Goal: Feedback & Contribution: Contribute content

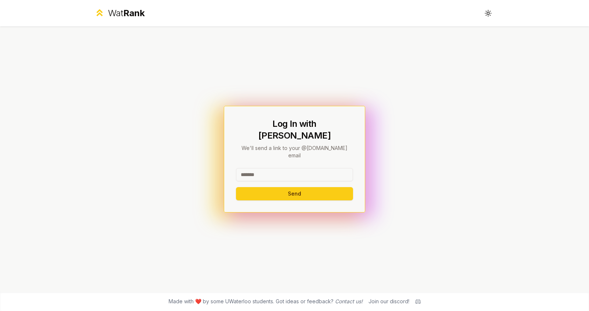
click at [280, 168] on input at bounding box center [294, 174] width 117 height 13
type input "******"
click at [290, 194] on div "Log In with WatIAM We'll send a link to your @[DOMAIN_NAME] email ****** Send" at bounding box center [294, 159] width 141 height 107
click at [291, 187] on button "Send" at bounding box center [294, 193] width 117 height 13
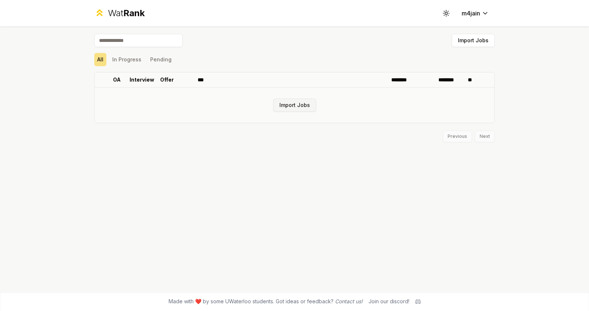
click at [298, 107] on button "Import Jobs" at bounding box center [294, 105] width 43 height 13
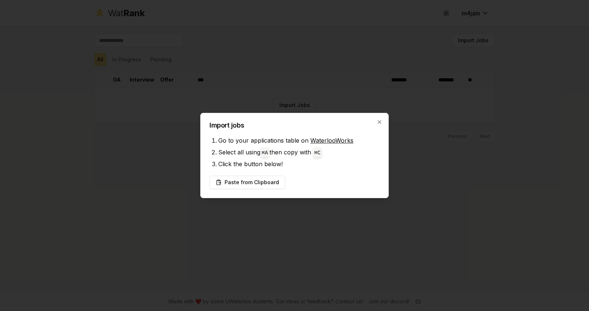
click at [323, 140] on link "WaterlooWorks" at bounding box center [331, 140] width 43 height 7
click at [334, 144] on li "Go to your applications table on WaterlooWorks" at bounding box center [298, 141] width 161 height 12
click at [334, 141] on link "WaterlooWorks" at bounding box center [331, 140] width 43 height 7
click at [262, 185] on button "Paste from Clipboard" at bounding box center [247, 182] width 76 height 13
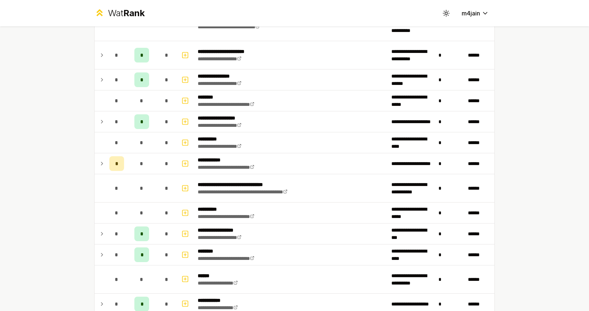
scroll to position [509, 0]
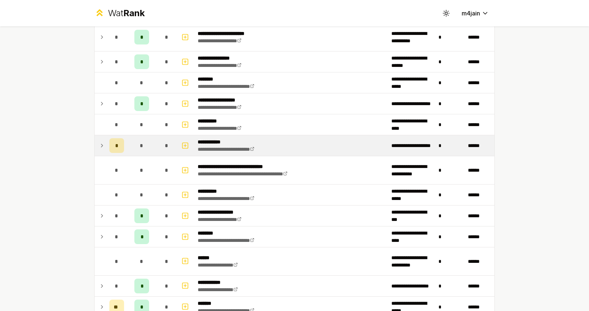
click at [99, 142] on icon at bounding box center [102, 145] width 6 height 9
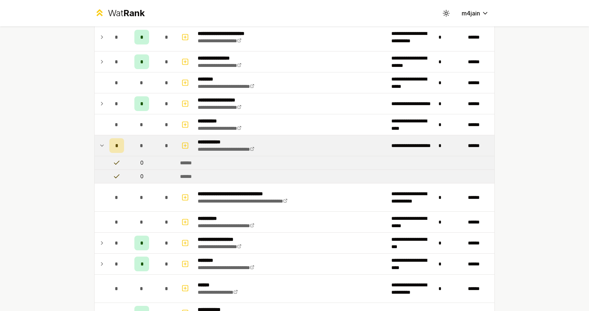
click at [99, 142] on icon at bounding box center [102, 145] width 6 height 9
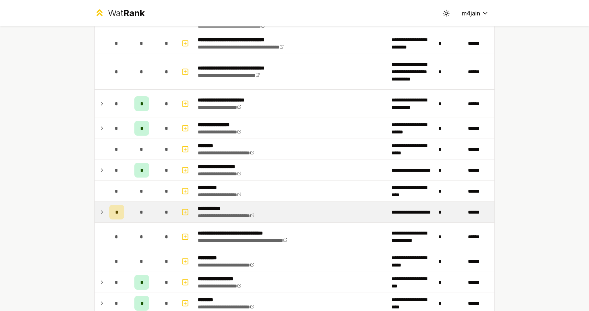
scroll to position [505, 0]
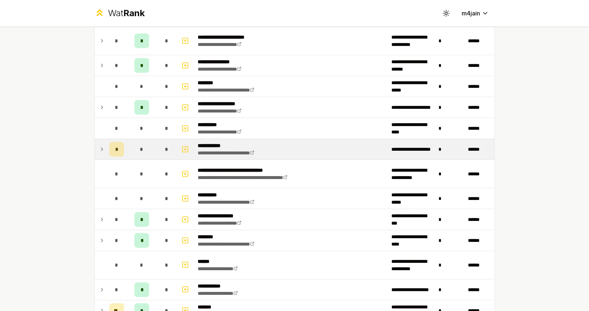
click at [99, 147] on icon at bounding box center [102, 149] width 6 height 9
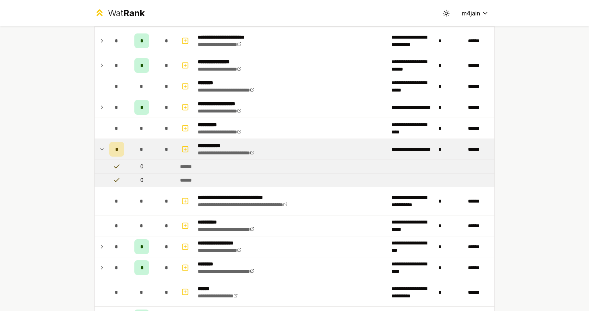
click at [115, 147] on span "*" at bounding box center [116, 149] width 3 height 7
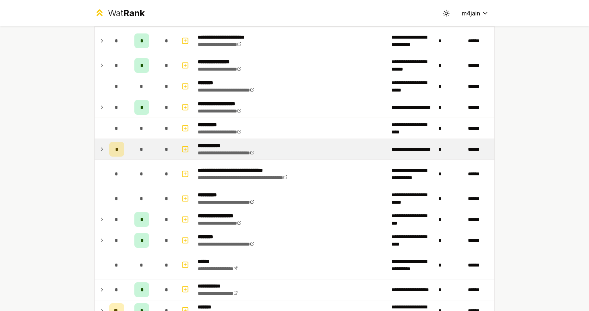
click at [115, 148] on span "*" at bounding box center [116, 149] width 3 height 7
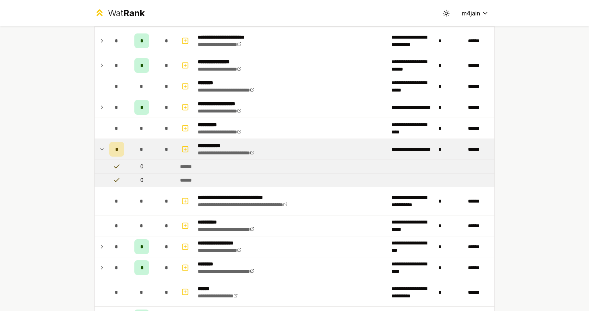
click at [115, 148] on span "*" at bounding box center [116, 149] width 3 height 7
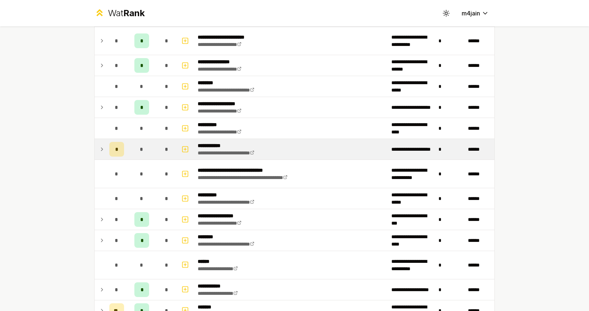
click at [115, 146] on span "*" at bounding box center [116, 149] width 3 height 7
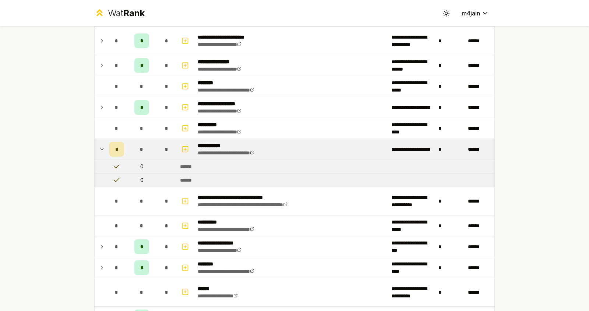
click at [113, 174] on td at bounding box center [116, 180] width 21 height 13
click at [113, 177] on icon at bounding box center [116, 180] width 7 height 7
click at [114, 165] on icon at bounding box center [116, 166] width 5 height 3
click at [113, 153] on div "*" at bounding box center [116, 149] width 15 height 15
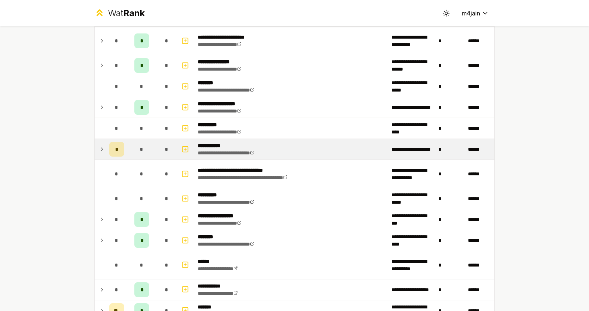
click at [115, 148] on span "*" at bounding box center [116, 149] width 3 height 7
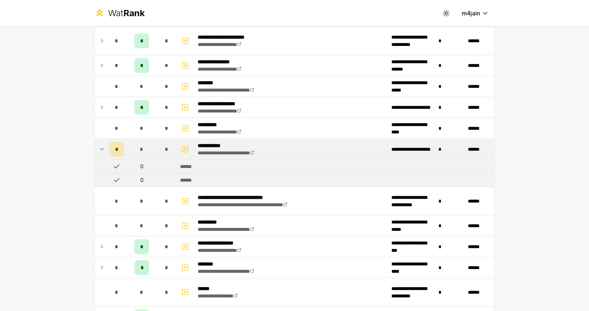
click at [115, 148] on span "*" at bounding box center [116, 149] width 3 height 7
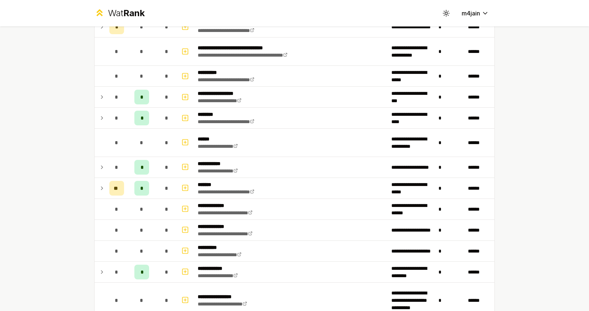
scroll to position [626, 0]
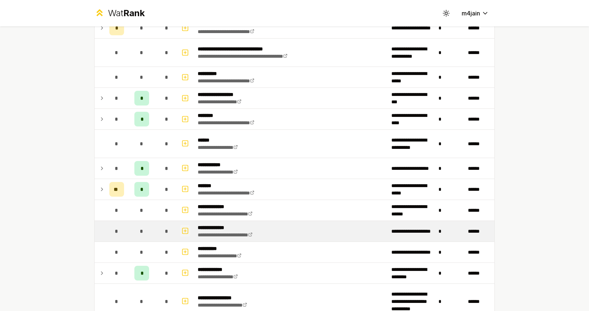
click at [181, 227] on icon "button" at bounding box center [184, 231] width 7 height 9
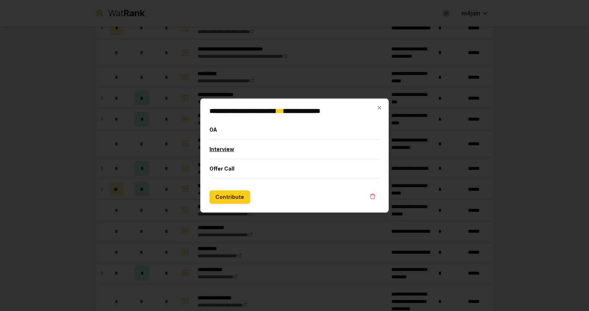
click at [231, 151] on button "Interview" at bounding box center [294, 148] width 170 height 19
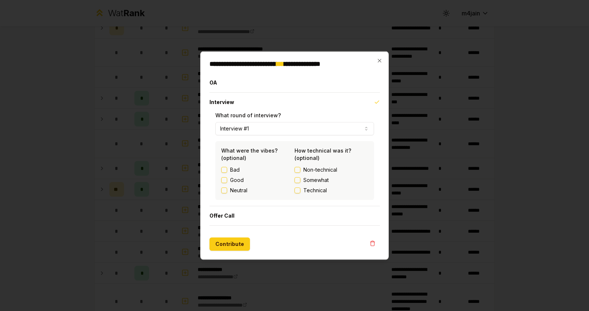
click at [318, 130] on button "Interview #1" at bounding box center [294, 128] width 159 height 13
click at [227, 182] on div "Good" at bounding box center [257, 179] width 73 height 7
click at [225, 181] on button "Good" at bounding box center [224, 180] width 6 height 6
click at [300, 182] on label "Somewhat" at bounding box center [330, 179] width 73 height 7
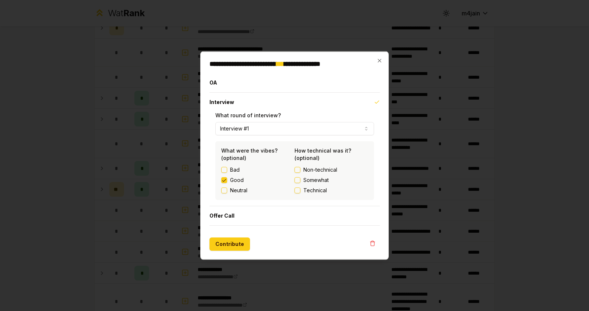
click at [300, 182] on button "Somewhat" at bounding box center [297, 180] width 6 height 6
click at [242, 244] on button "Contribute" at bounding box center [229, 243] width 40 height 13
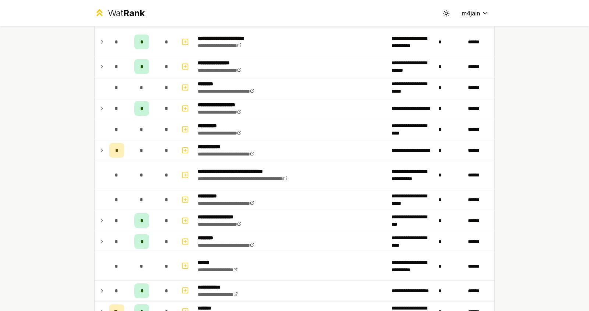
scroll to position [524, 0]
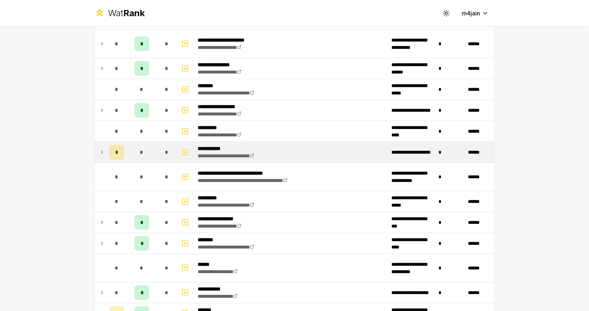
click at [185, 149] on button "button" at bounding box center [185, 152] width 10 height 12
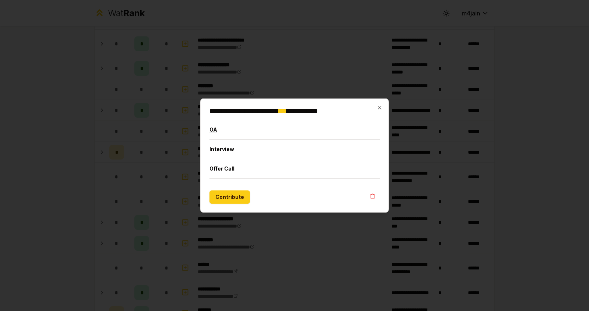
click at [238, 130] on button "OA" at bounding box center [294, 129] width 170 height 19
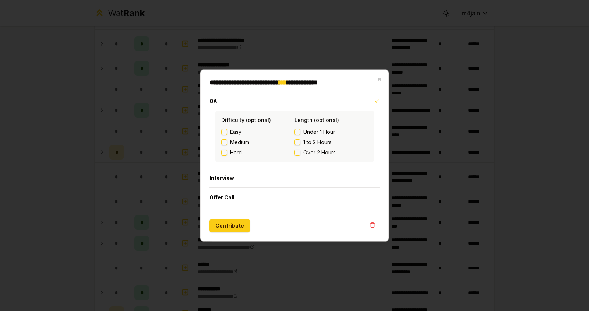
click at [237, 149] on span "Hard" at bounding box center [236, 152] width 12 height 7
click at [227, 149] on button "Hard" at bounding box center [224, 152] width 6 height 6
click at [300, 130] on button "Under 1 Hour" at bounding box center [297, 132] width 6 height 6
click at [301, 144] on label "1 to 2 Hours" at bounding box center [330, 141] width 73 height 7
click at [300, 144] on button "1 to 2 Hours" at bounding box center [297, 142] width 6 height 6
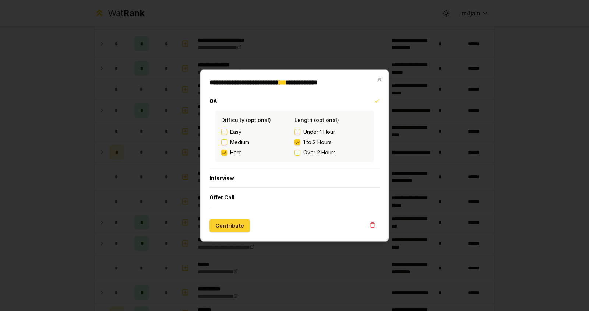
click at [235, 228] on button "Contribute" at bounding box center [229, 225] width 40 height 13
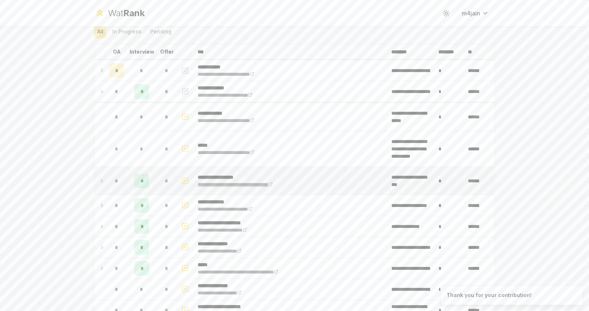
scroll to position [27, 0]
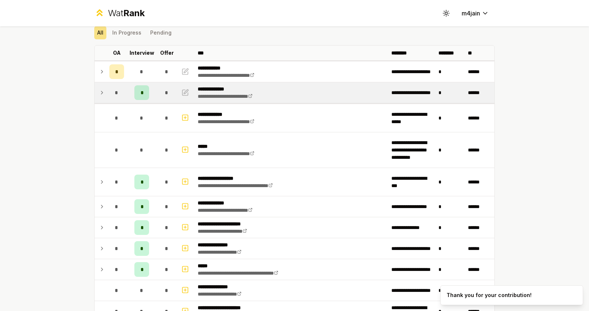
click at [99, 96] on td at bounding box center [101, 92] width 12 height 21
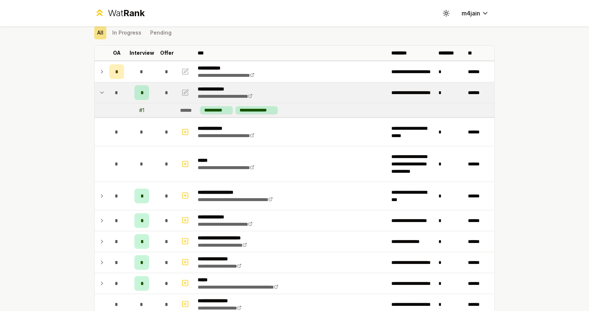
click at [99, 94] on icon at bounding box center [102, 92] width 6 height 9
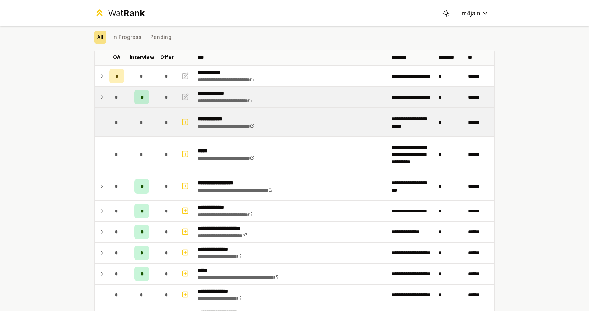
scroll to position [23, 0]
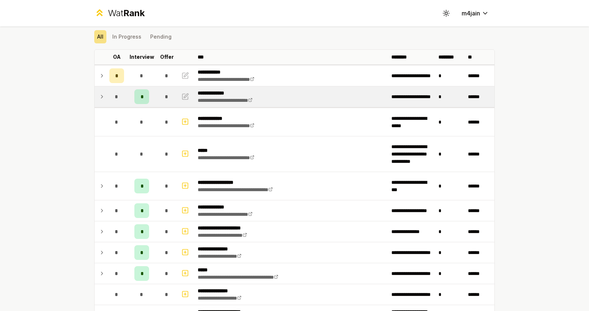
click at [99, 97] on icon at bounding box center [102, 96] width 6 height 9
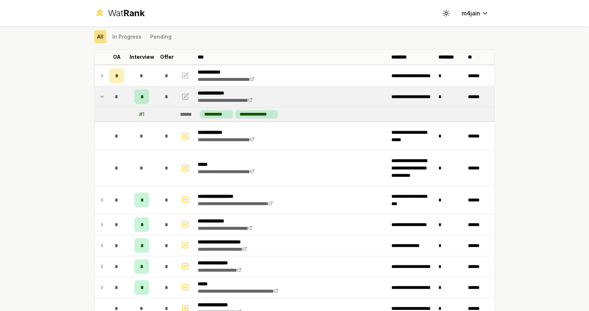
click at [99, 97] on icon at bounding box center [102, 96] width 6 height 9
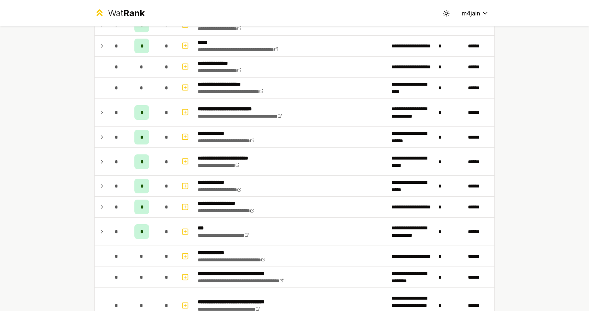
scroll to position [201, 0]
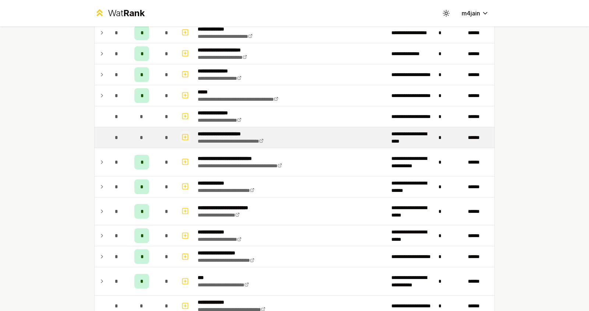
click at [183, 137] on icon "button" at bounding box center [184, 137] width 7 height 9
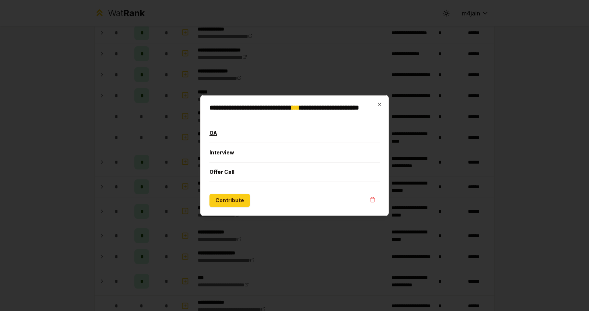
click at [217, 135] on button "OA" at bounding box center [294, 132] width 170 height 19
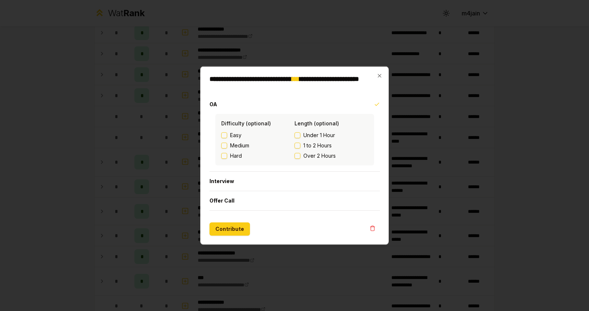
click at [227, 137] on label "Easy" at bounding box center [257, 134] width 73 height 7
click at [227, 137] on button "Easy" at bounding box center [224, 135] width 6 height 6
click at [301, 135] on label "Under 1 Hour" at bounding box center [330, 134] width 73 height 7
click at [300, 135] on button "Under 1 Hour" at bounding box center [297, 135] width 6 height 6
click at [228, 228] on button "Contribute" at bounding box center [229, 228] width 40 height 13
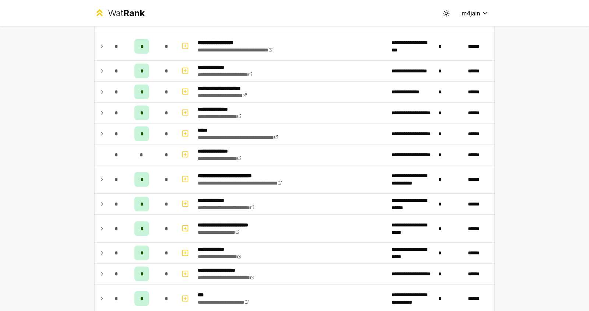
scroll to position [0, 0]
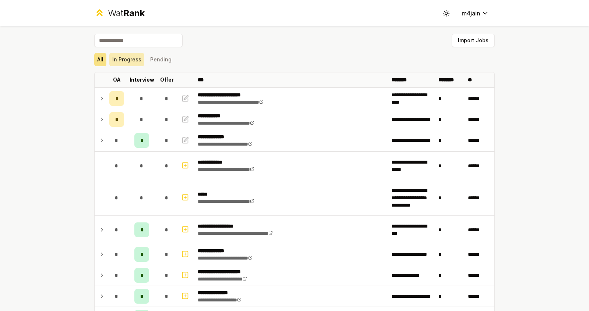
click at [121, 56] on button "In Progress" at bounding box center [126, 59] width 35 height 13
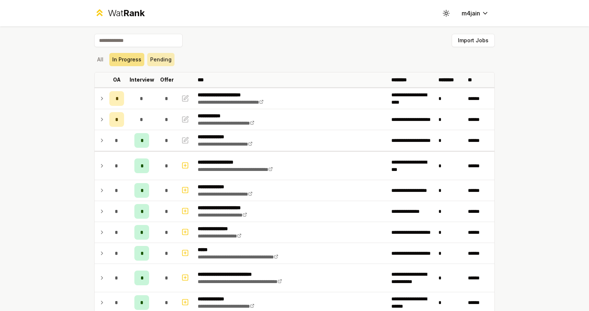
click at [160, 60] on button "Pending" at bounding box center [160, 59] width 27 height 13
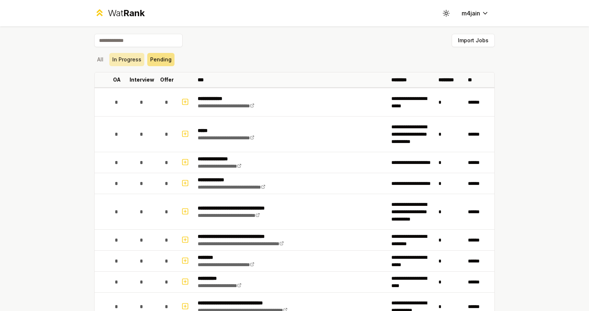
click at [129, 60] on button "In Progress" at bounding box center [126, 59] width 35 height 13
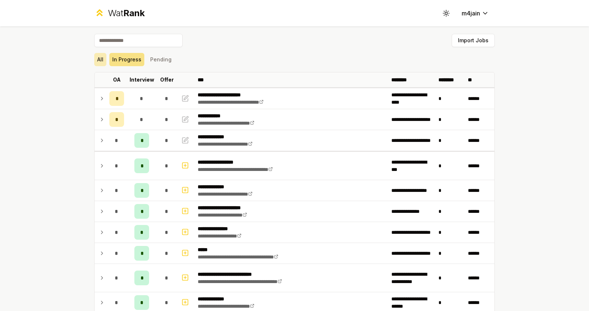
click at [97, 63] on button "All" at bounding box center [100, 59] width 12 height 13
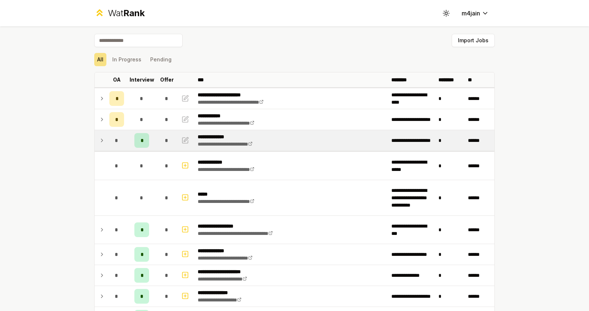
click at [100, 141] on icon at bounding box center [102, 140] width 6 height 9
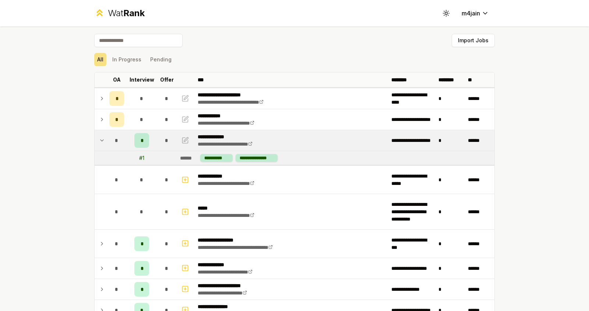
click at [100, 141] on icon at bounding box center [102, 140] width 6 height 9
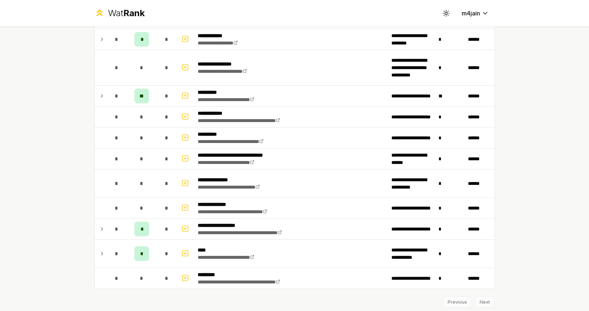
scroll to position [878, 0]
